Goal: Information Seeking & Learning: Learn about a topic

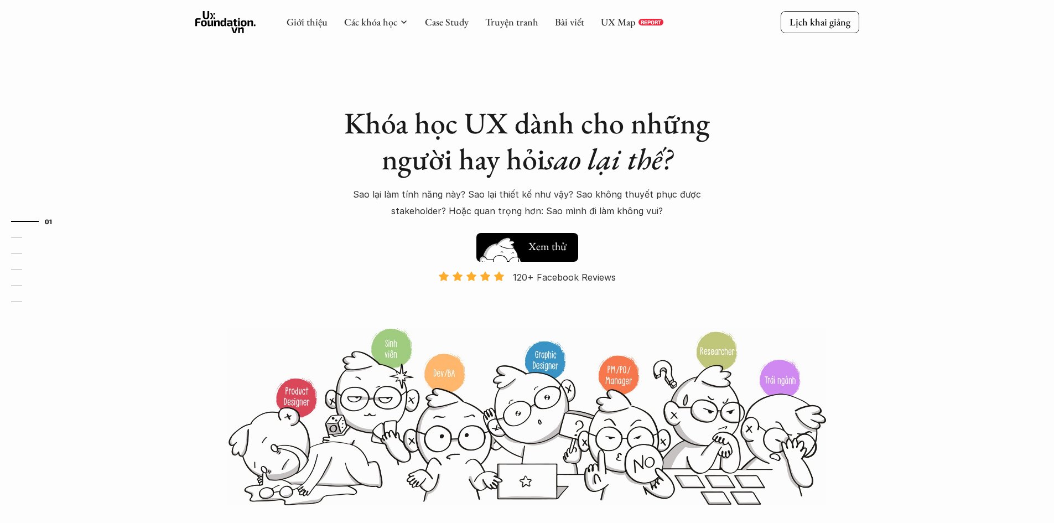
click at [540, 241] on h5 "Xem thử" at bounding box center [547, 246] width 38 height 15
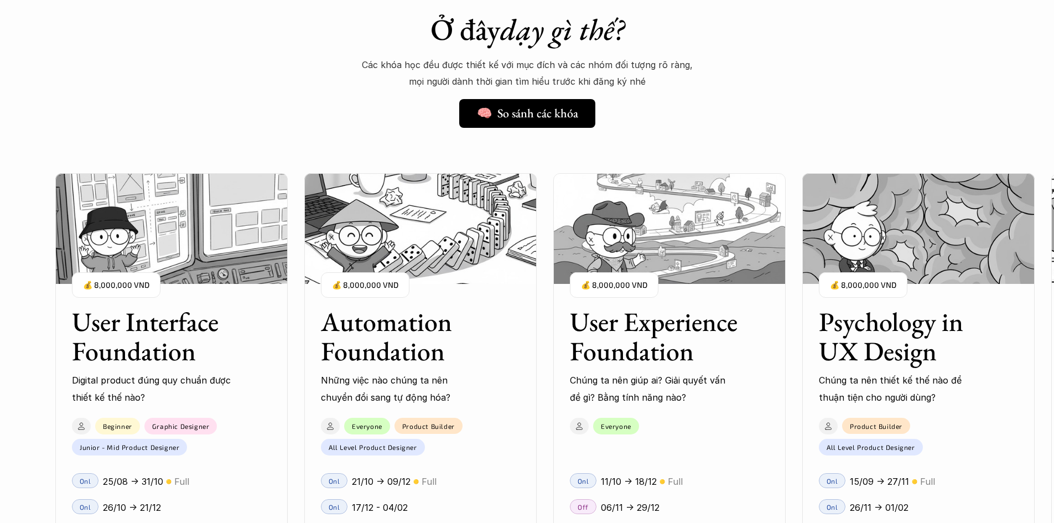
scroll to position [950, 0]
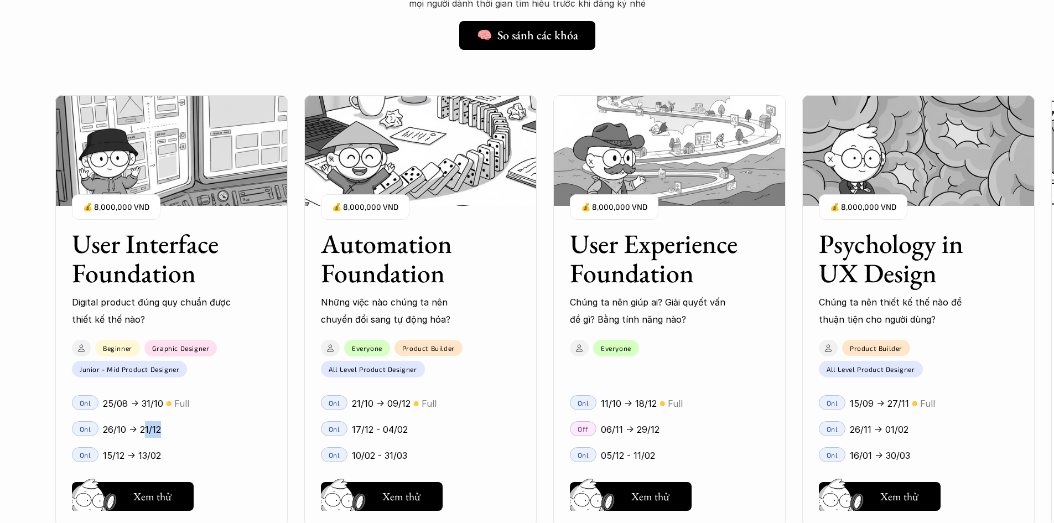
drag, startPoint x: 144, startPoint y: 428, endPoint x: 173, endPoint y: 431, distance: 29.4
click at [173, 431] on div "26/10 -> 21/12" at bounding box center [187, 429] width 168 height 17
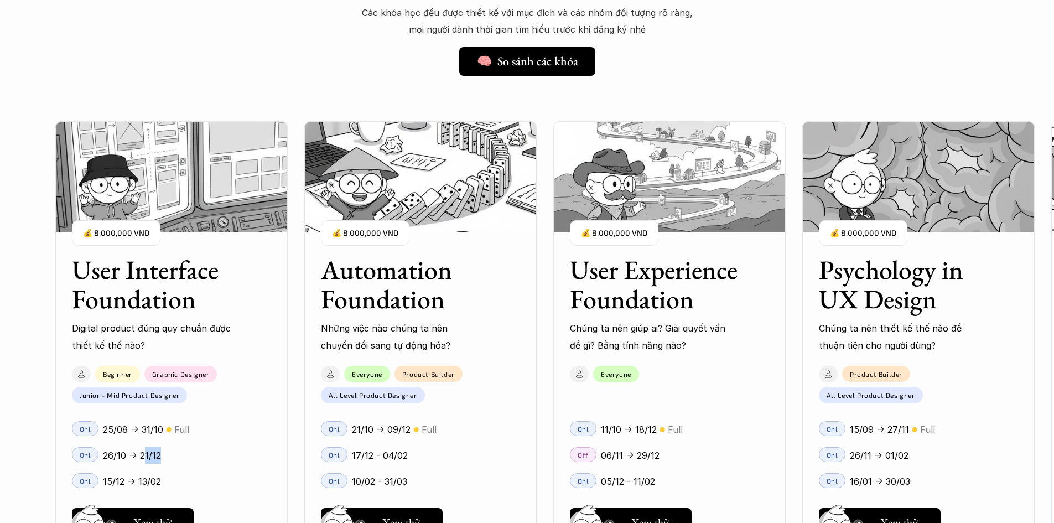
scroll to position [965, 0]
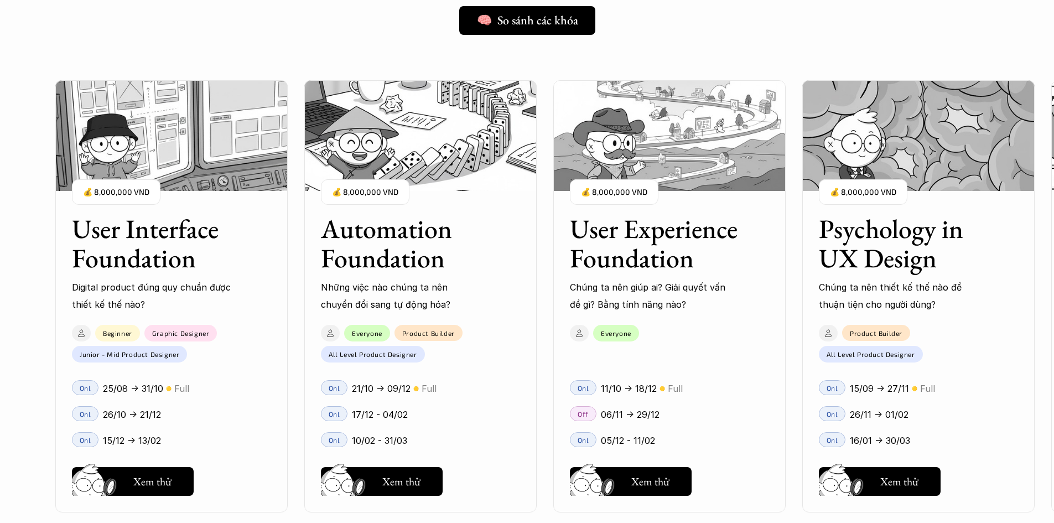
click at [152, 255] on h3 "User Interface Foundation" at bounding box center [158, 243] width 172 height 59
click at [153, 482] on h5 "Xem thử" at bounding box center [152, 483] width 38 height 15
click at [85, 330] on div "01 02 03 04 05 06" at bounding box center [55, 261] width 111 height 523
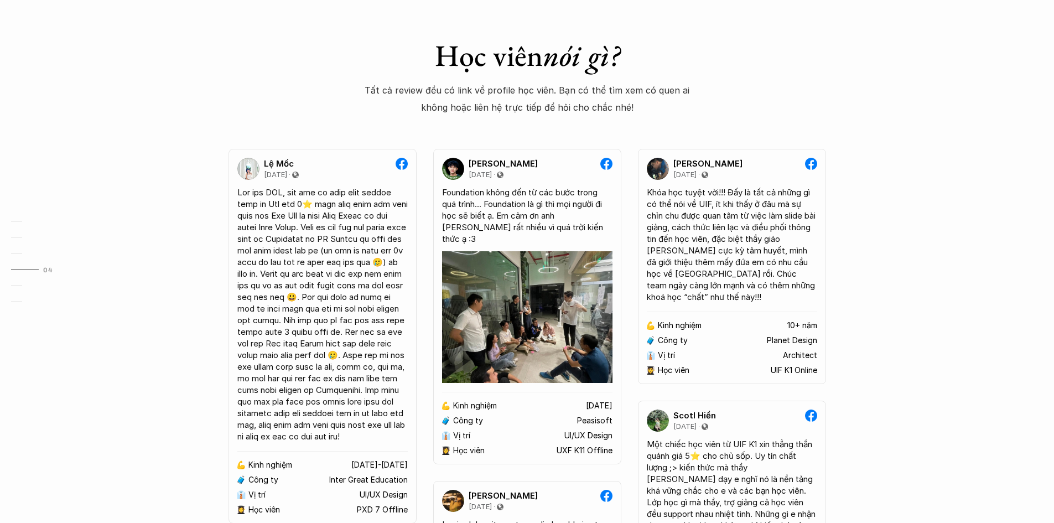
scroll to position [2072, 0]
